Goal: Check status: Check status

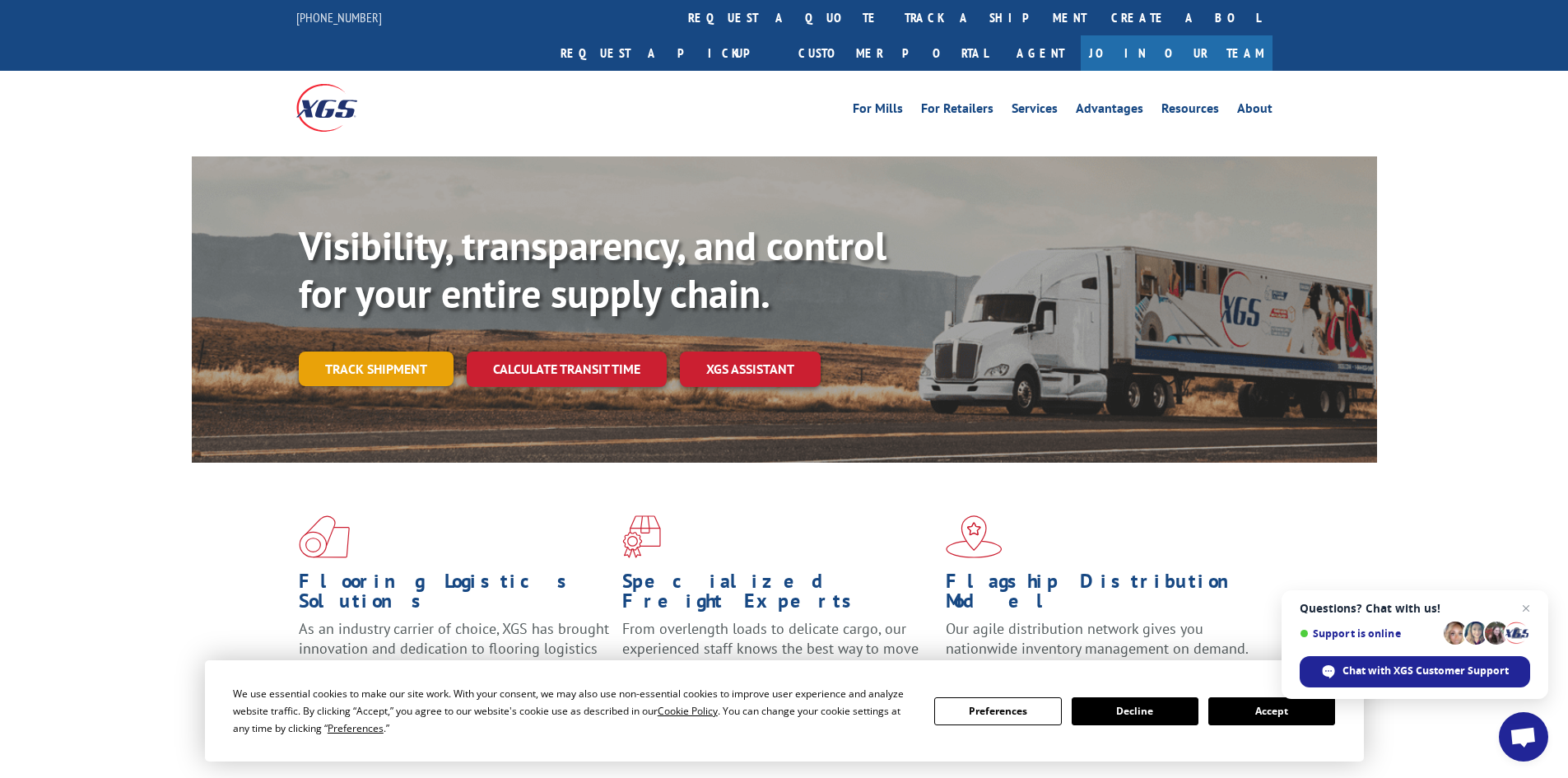
click at [374, 351] on link "Track shipment" at bounding box center [376, 368] width 155 height 34
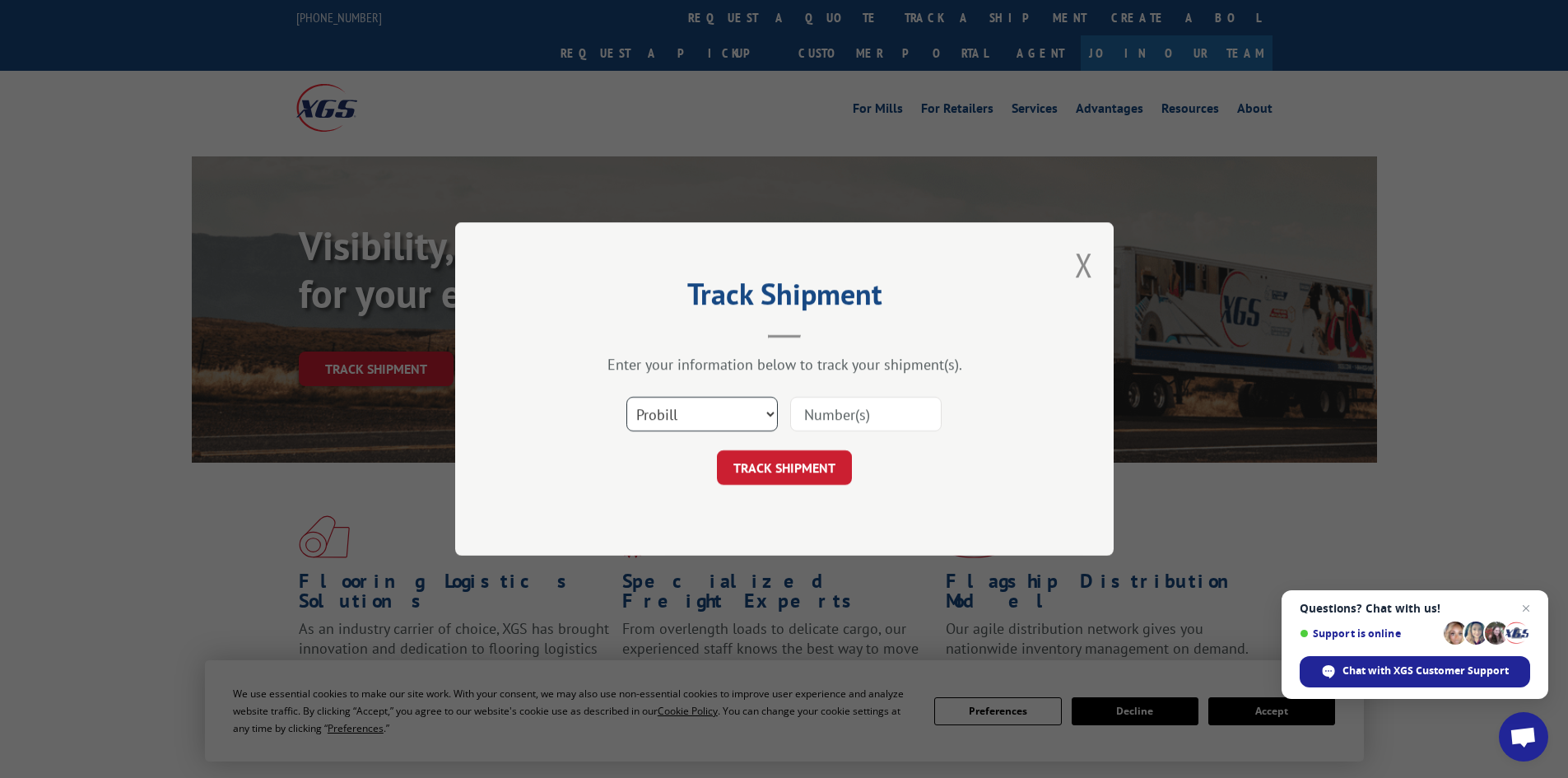
click at [692, 415] on select "Select category... Probill BOL PO" at bounding box center [702, 414] width 152 height 34
click at [626, 397] on select "Select category... Probill BOL PO" at bounding box center [702, 414] width 152 height 34
paste input "0408566650"
type input "0408566650"
click at [808, 468] on button "TRACK SHIPMENT" at bounding box center [784, 468] width 135 height 34
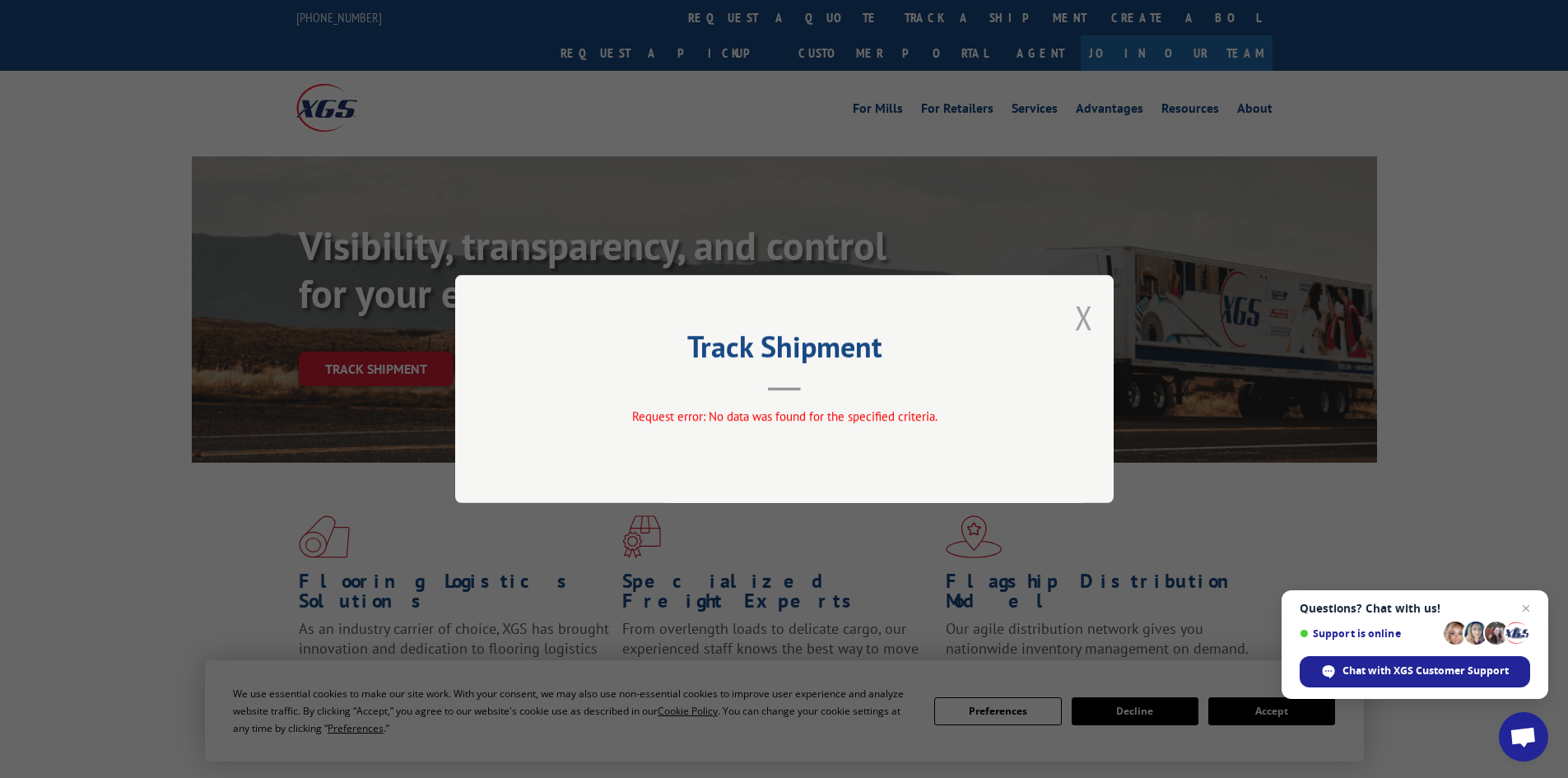
click at [1084, 318] on button "Close modal" at bounding box center [1084, 317] width 18 height 44
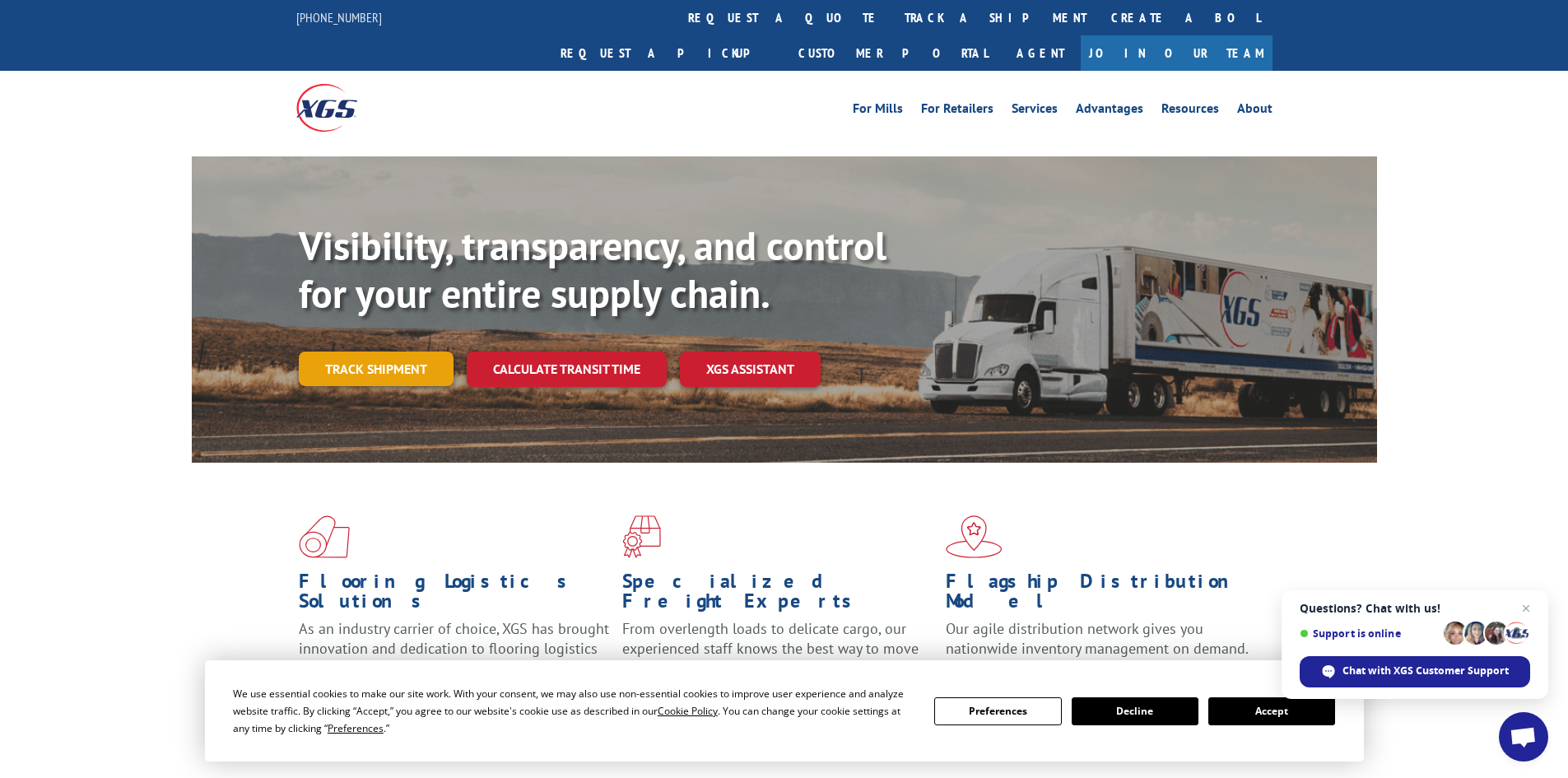
click at [398, 351] on link "Track shipment" at bounding box center [376, 368] width 155 height 34
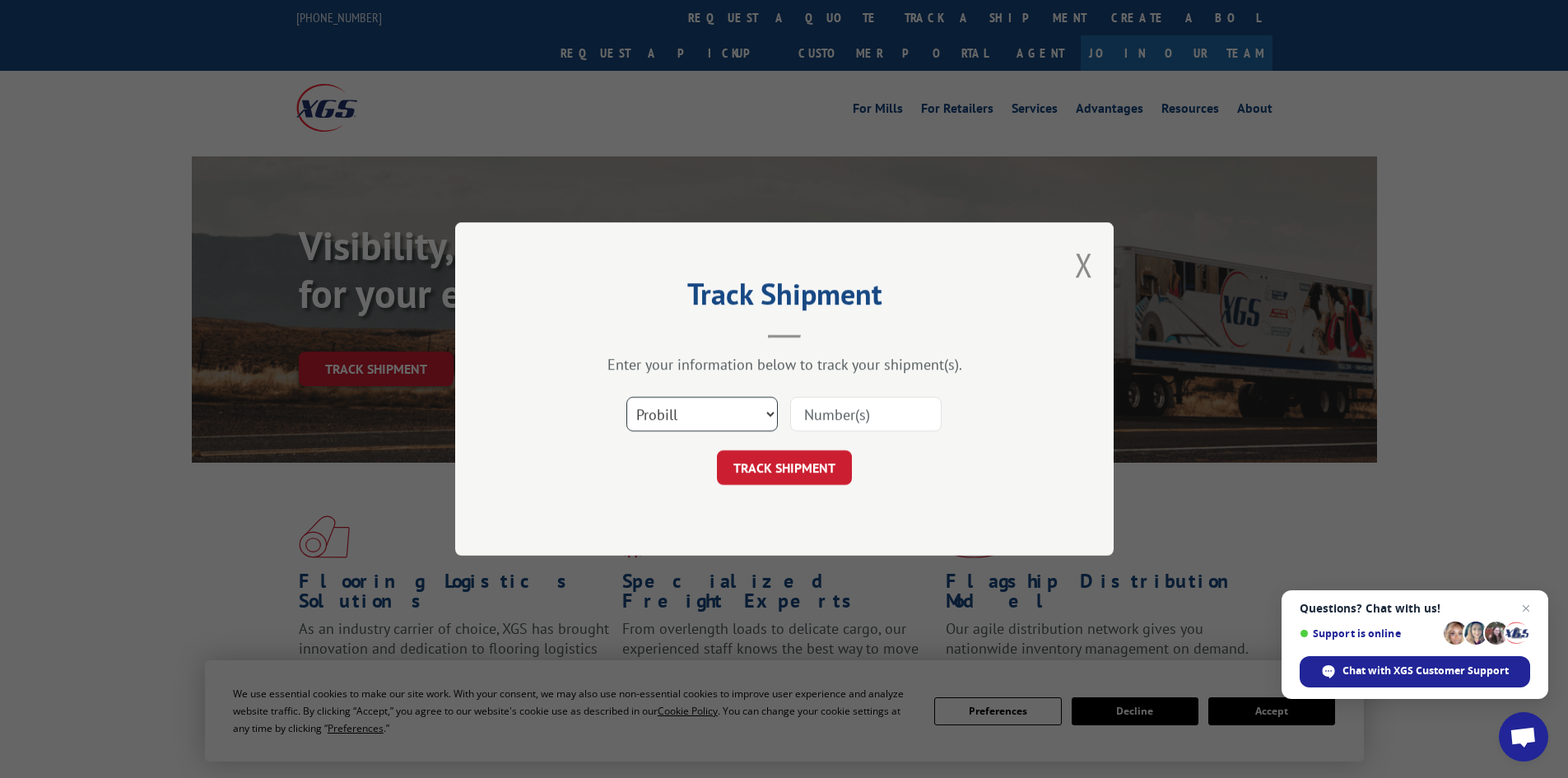
click at [711, 416] on select "Select category... Probill BOL PO" at bounding box center [702, 414] width 152 height 34
select select "bol"
click at [626, 397] on select "Select category... Probill BOL PO" at bounding box center [702, 414] width 152 height 34
paste input "00889690117020481"
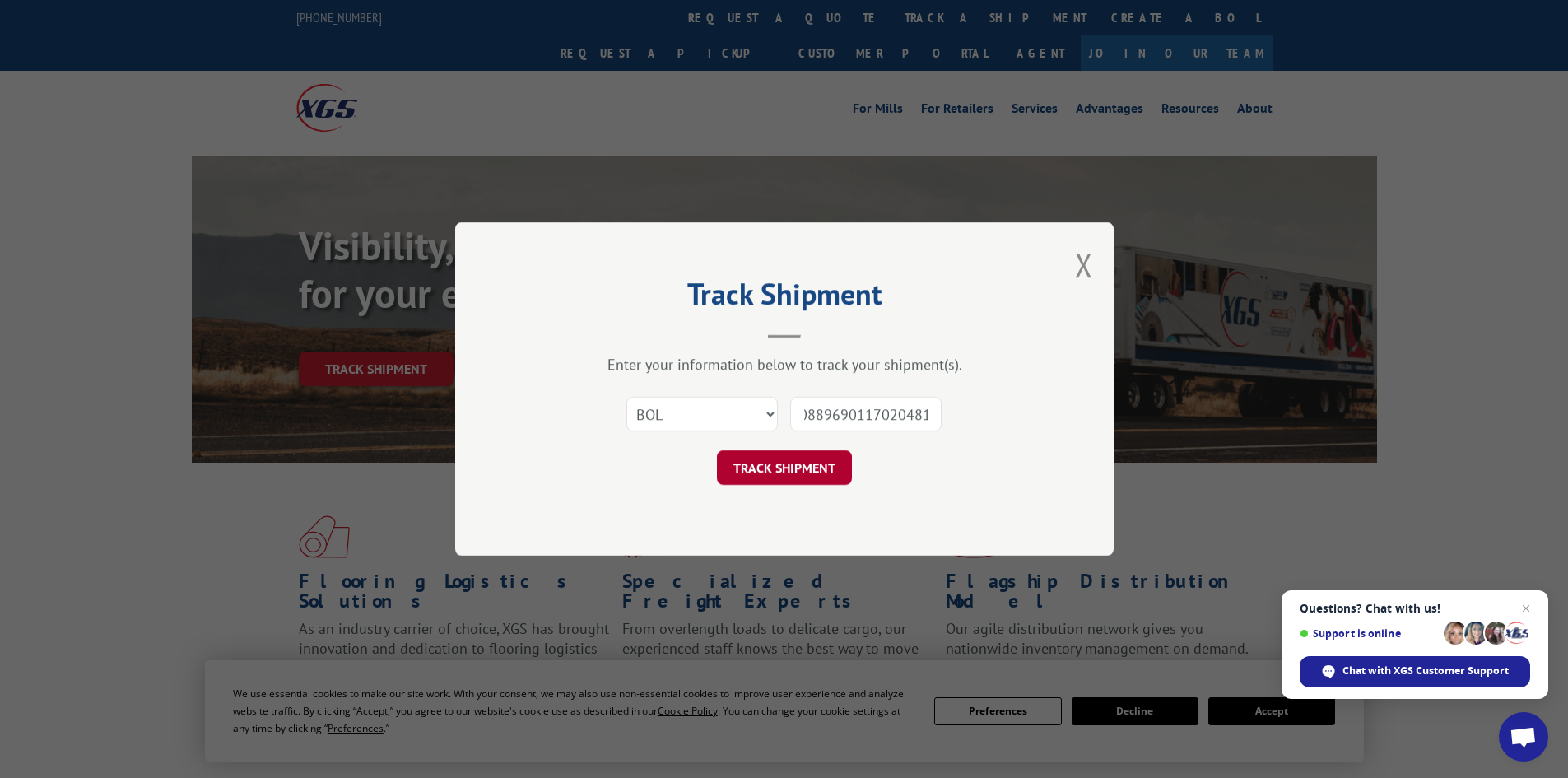
type input "00889690117020481"
click at [787, 463] on button "TRACK SHIPMENT" at bounding box center [784, 468] width 135 height 34
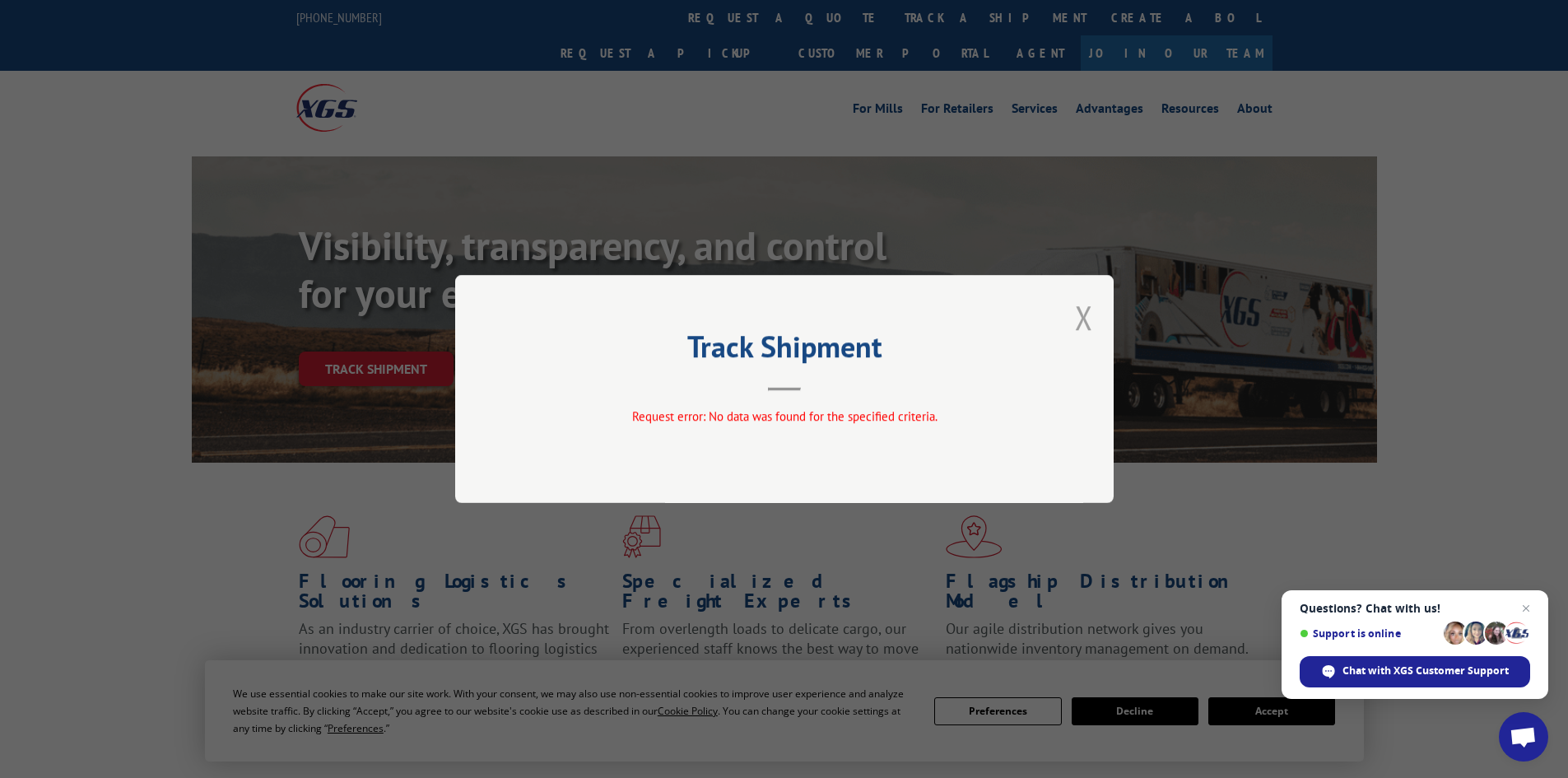
click at [1085, 315] on button "Close modal" at bounding box center [1084, 317] width 18 height 44
